Goal: Find specific page/section: Find specific page/section

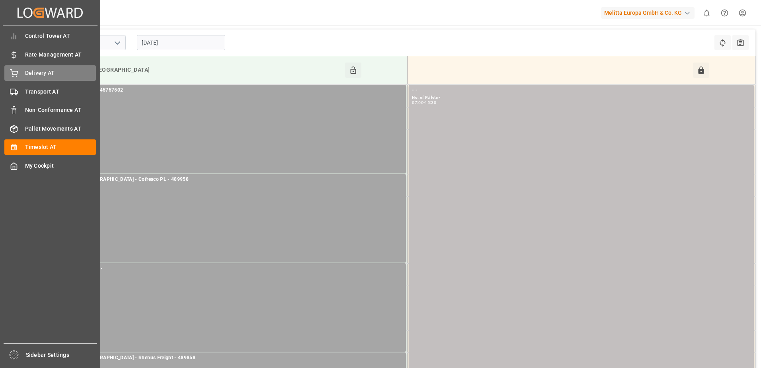
click at [25, 71] on span "Delivery AT" at bounding box center [60, 73] width 71 height 8
